Goal: Communication & Community: Participate in discussion

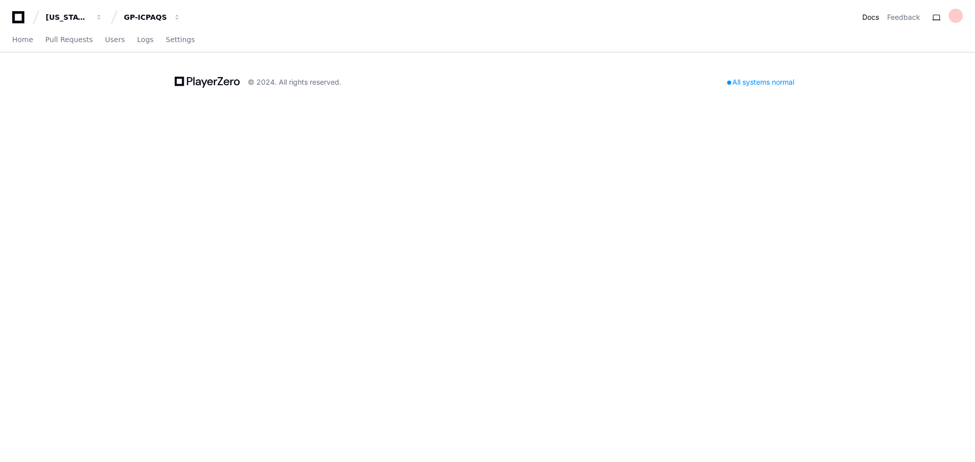
click at [874, 18] on link "Docs" at bounding box center [870, 17] width 17 height 10
click at [108, 37] on span "Users" at bounding box center [115, 40] width 20 height 6
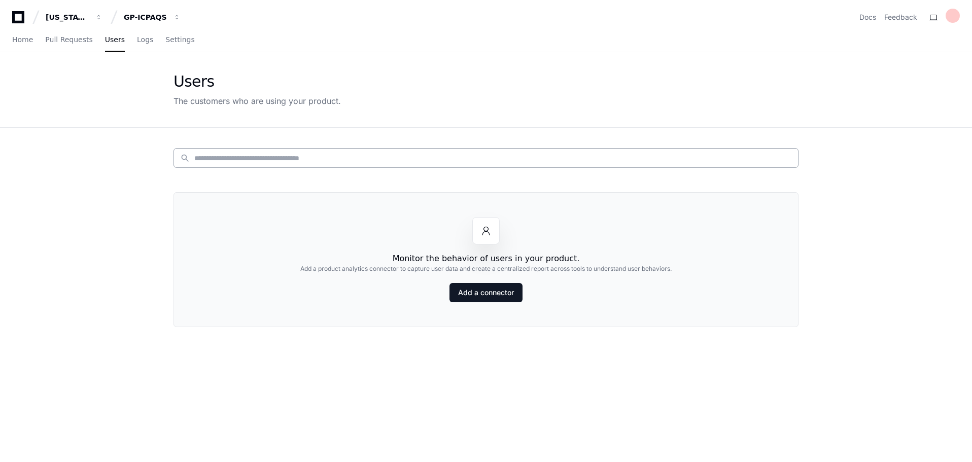
click at [259, 157] on input at bounding box center [493, 158] width 598 height 10
type input "*"
type input "**********"
click at [53, 40] on span "Pull Requests" at bounding box center [68, 40] width 47 height 6
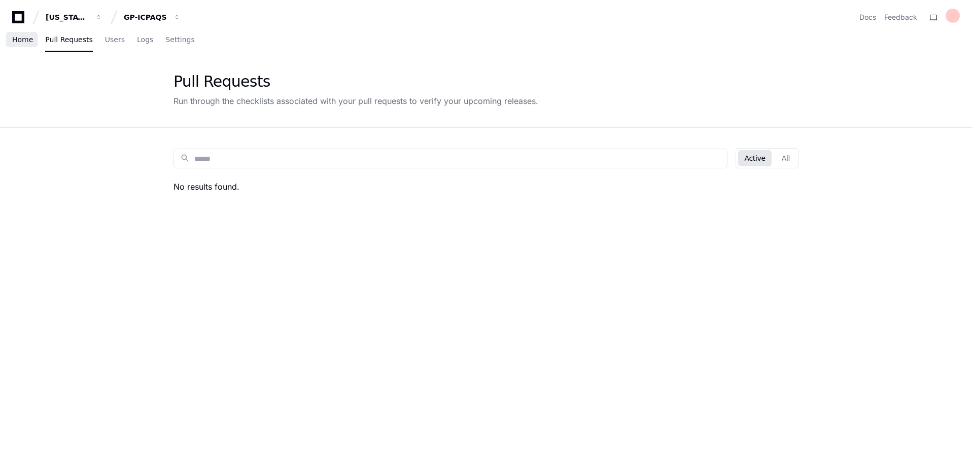
click at [24, 41] on span "Home" at bounding box center [22, 40] width 21 height 6
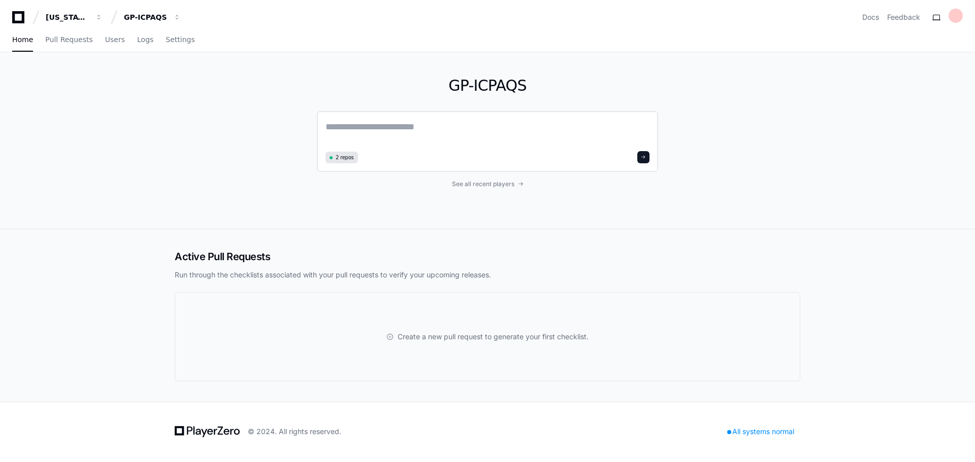
click at [343, 158] on span "2 repos" at bounding box center [344, 158] width 18 height 8
click at [338, 157] on span "2 repos" at bounding box center [344, 158] width 18 height 8
click at [367, 135] on textarea at bounding box center [487, 134] width 324 height 28
type textarea "**********"
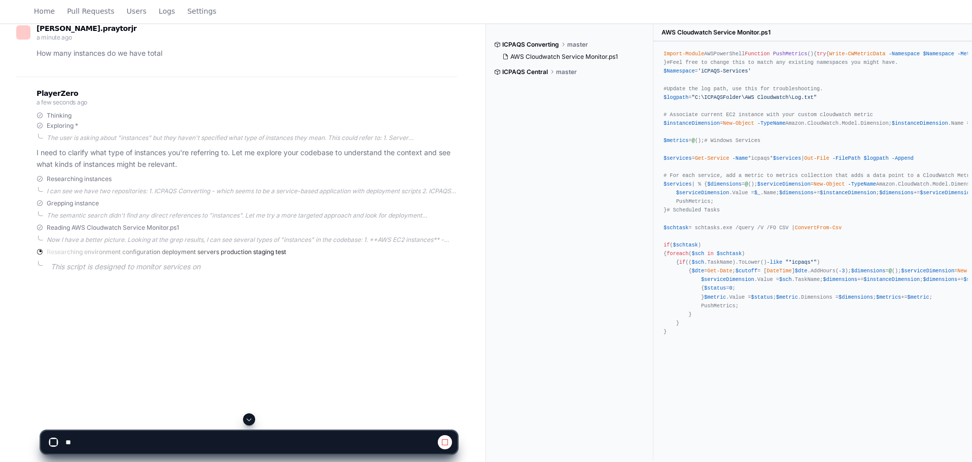
scroll to position [152, 0]
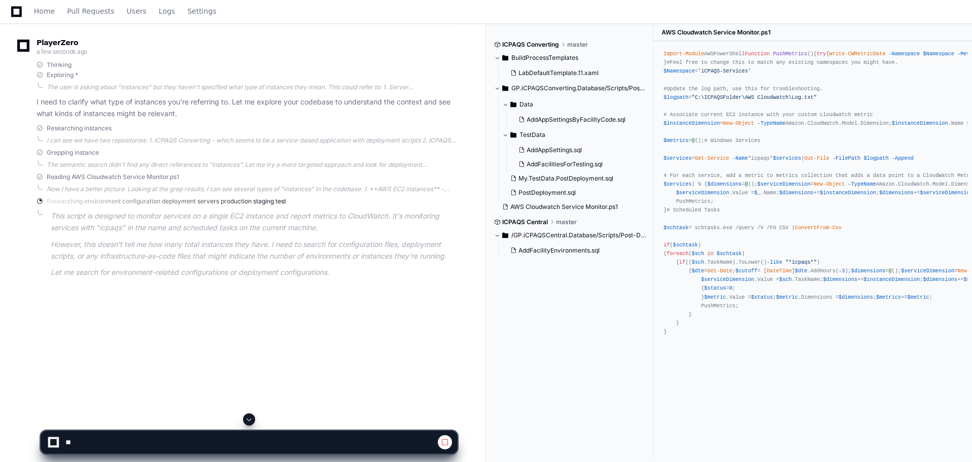
click at [445, 443] on span at bounding box center [445, 443] width 8 height 8
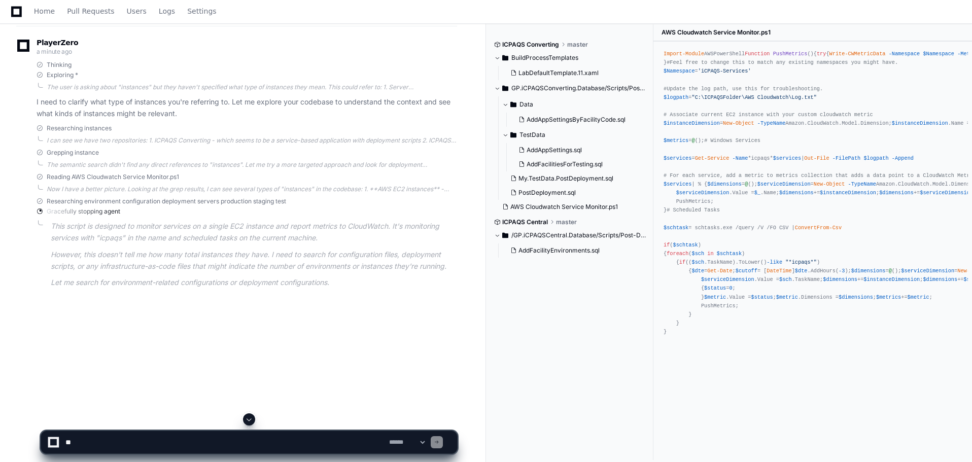
click at [174, 337] on div "[PERSON_NAME].praytorjr a minute ago How many instances do we have total Player…" at bounding box center [242, 186] width 461 height 462
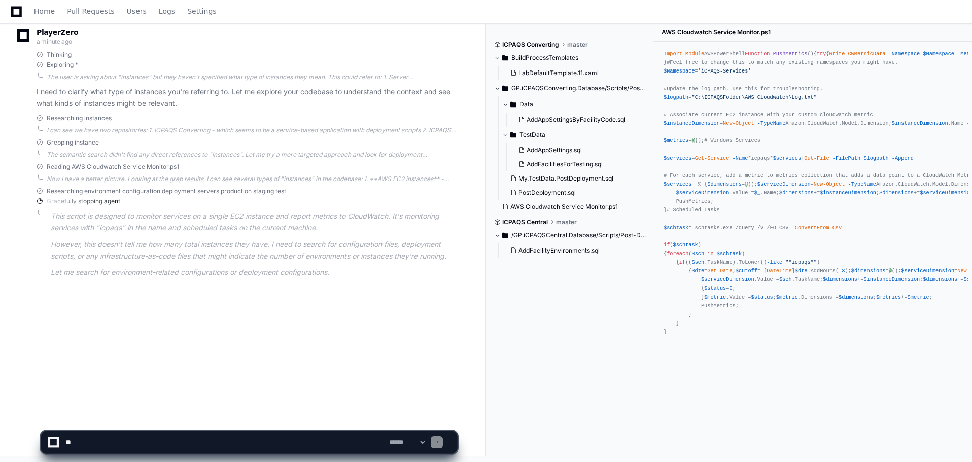
scroll to position [165, 0]
click at [71, 444] on textarea at bounding box center [225, 442] width 324 height 22
paste textarea "**********"
type textarea "**********"
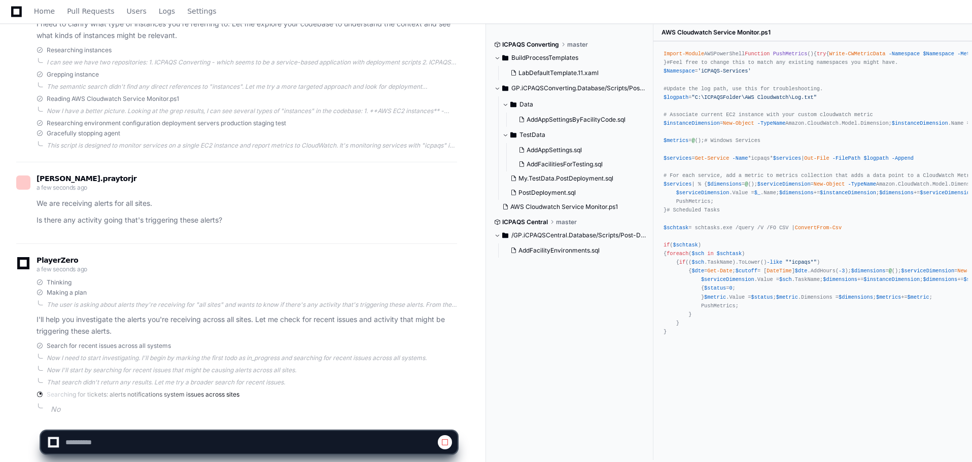
scroll to position [264, 0]
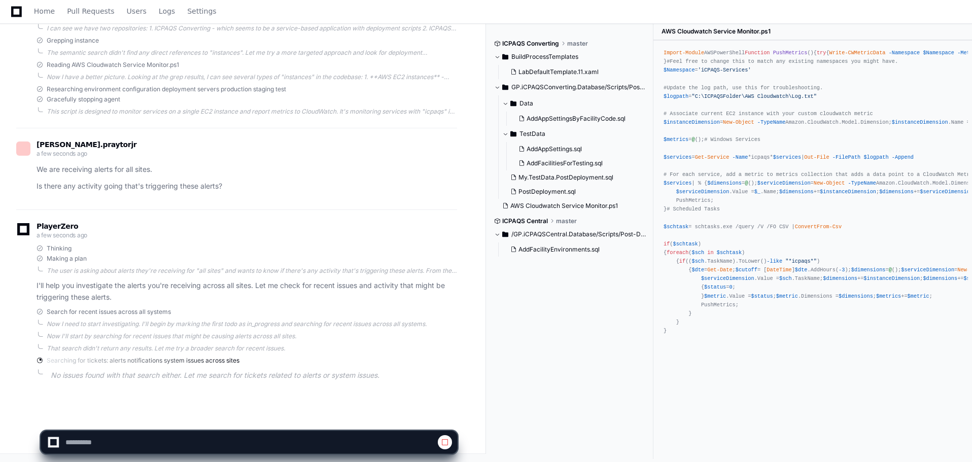
click at [451, 437] on div at bounding box center [249, 442] width 404 height 22
click at [442, 445] on span at bounding box center [445, 443] width 8 height 8
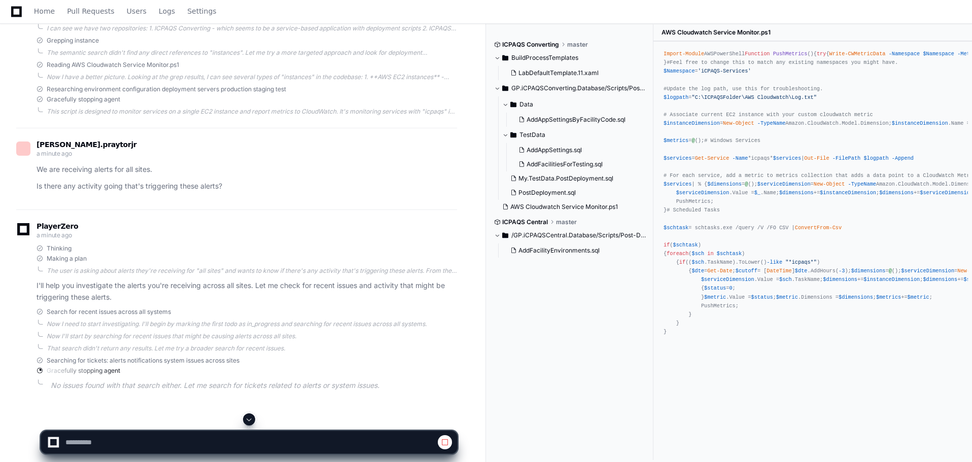
click at [442, 445] on span at bounding box center [445, 443] width 8 height 8
drag, startPoint x: 442, startPoint y: 445, endPoint x: 419, endPoint y: 192, distance: 253.8
click at [442, 444] on span at bounding box center [445, 443] width 8 height 8
